Goal: Check status: Check status

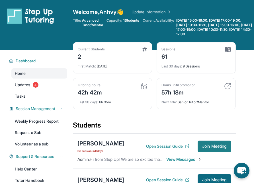
click at [205, 148] on span "Join Meeting" at bounding box center [214, 146] width 24 height 3
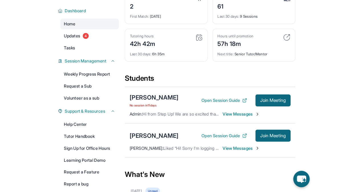
scroll to position [58, 0]
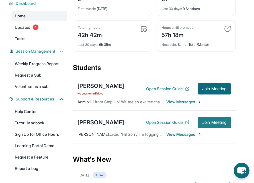
click at [205, 124] on span "Join Meeting" at bounding box center [214, 122] width 24 height 3
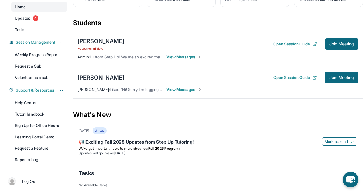
click at [99, 48] on span "No session [DATE]" at bounding box center [100, 48] width 47 height 5
drag, startPoint x: 111, startPoint y: 48, endPoint x: 76, endPoint y: 48, distance: 34.2
click at [76, 48] on div "[PERSON_NAME] No session [DATE] Open Session Guide Join Meeting Admin : Hi from…" at bounding box center [218, 48] width 290 height 35
click at [144, 48] on div "[PERSON_NAME] No session [DATE] Open Session Guide Join Meeting" at bounding box center [217, 44] width 281 height 14
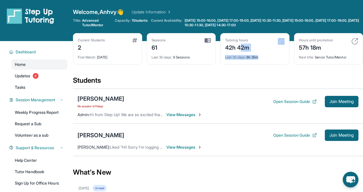
drag, startPoint x: 263, startPoint y: 56, endPoint x: 240, endPoint y: 45, distance: 25.5
click at [205, 45] on div "Tutoring hours 42h 42m Last 30 days : 6h 35m" at bounding box center [254, 48] width 69 height 31
click at [205, 45] on div "42h 42m" at bounding box center [237, 46] width 24 height 9
click at [205, 55] on div "Next title : Senior Tutor/Mentor" at bounding box center [329, 56] width 60 height 8
drag, startPoint x: 299, startPoint y: 47, endPoint x: 321, endPoint y: 48, distance: 21.7
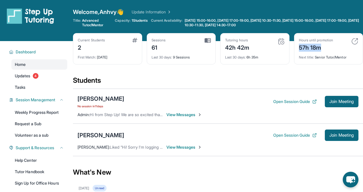
click at [205, 48] on div "Hours until promotion 57h 18m Next title : Senior Tutor/Mentor" at bounding box center [328, 48] width 69 height 31
click at [205, 48] on div "57h 18m" at bounding box center [316, 46] width 34 height 9
drag, startPoint x: 192, startPoint y: 58, endPoint x: 158, endPoint y: 36, distance: 40.5
click at [158, 36] on div "Sessions 61 Last 30 days : 9 Sessions" at bounding box center [181, 48] width 69 height 31
click at [186, 65] on div "Current Students 2 First Match : [DATE] Sessions 61 Last 30 days : 9 Sessions T…" at bounding box center [218, 54] width 290 height 43
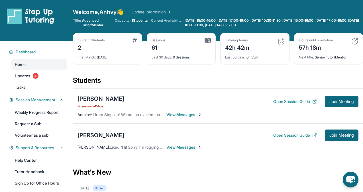
click at [137, 20] on span "1 Students" at bounding box center [140, 20] width 16 height 5
click at [153, 10] on link "Update Information" at bounding box center [152, 12] width 40 height 6
click at [135, 19] on span "1 Students" at bounding box center [140, 20] width 16 height 5
click at [152, 12] on link "Update Information" at bounding box center [152, 12] width 40 height 6
